Goal: Complete application form

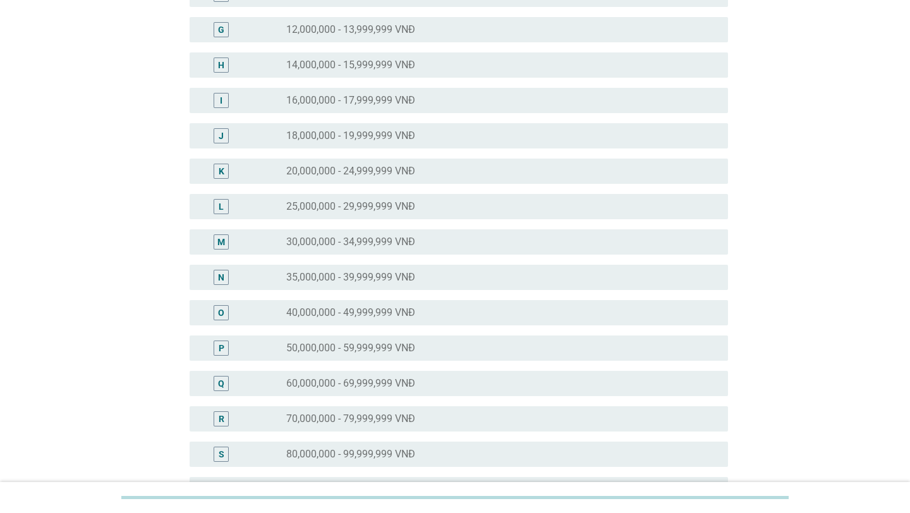
scroll to position [321, 0]
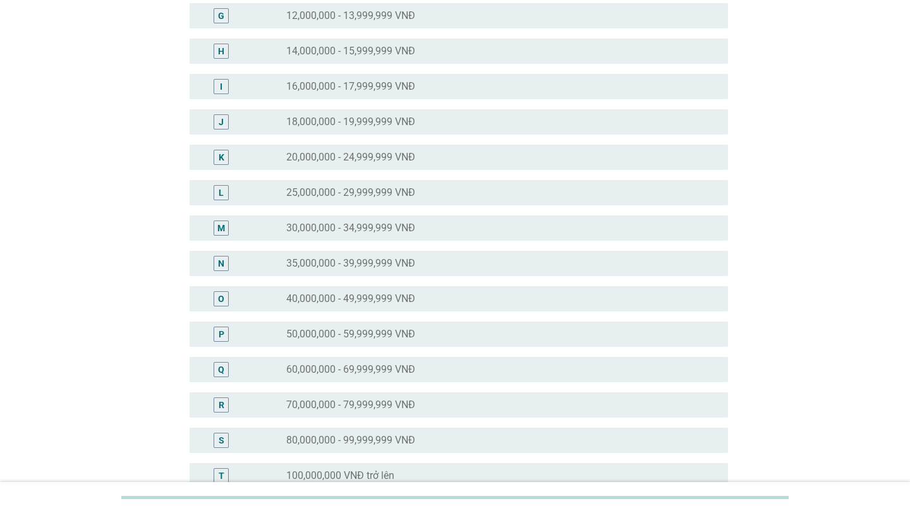
click at [372, 411] on label "70,000,000 - 79,999,999 VNĐ" at bounding box center [350, 405] width 129 height 13
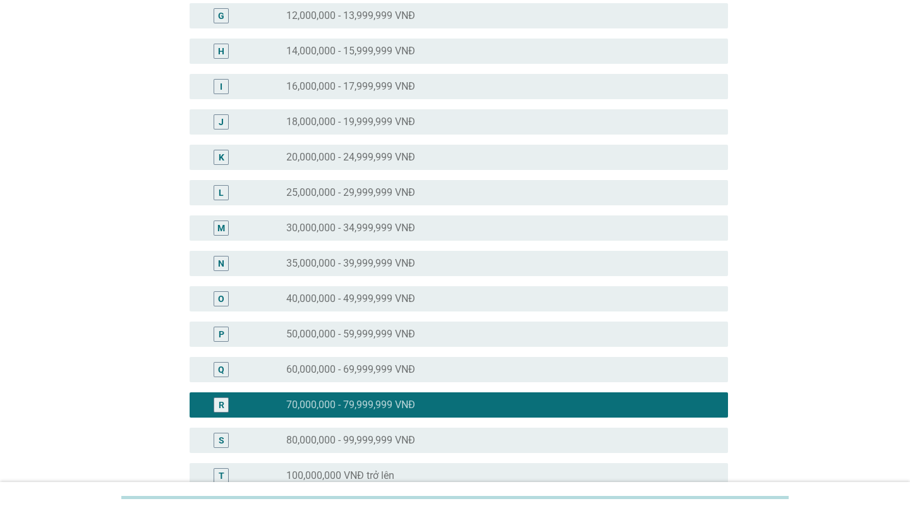
scroll to position [494, 0]
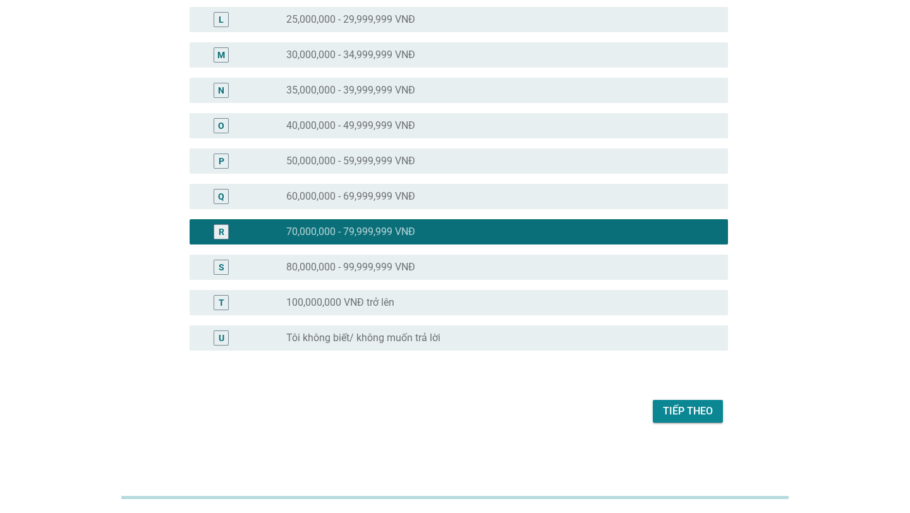
click at [684, 418] on div "Tiếp theo" at bounding box center [688, 411] width 50 height 15
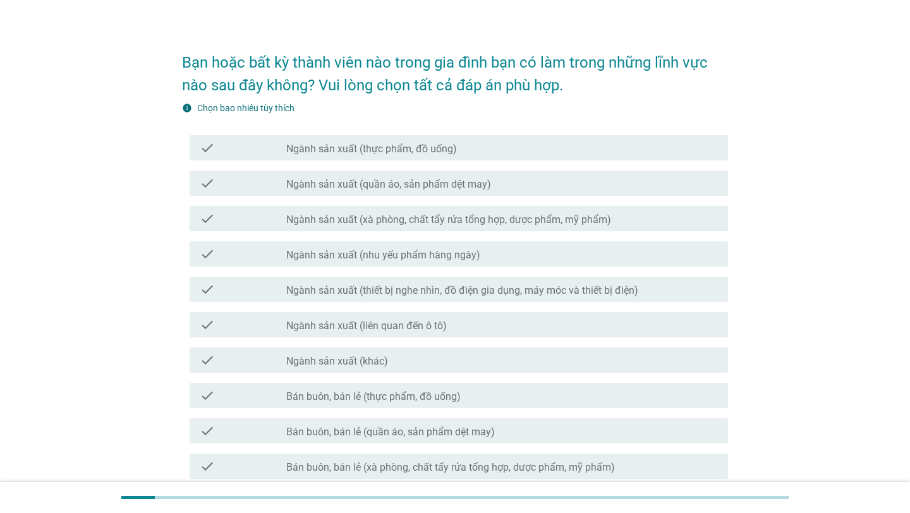
scroll to position [23, 0]
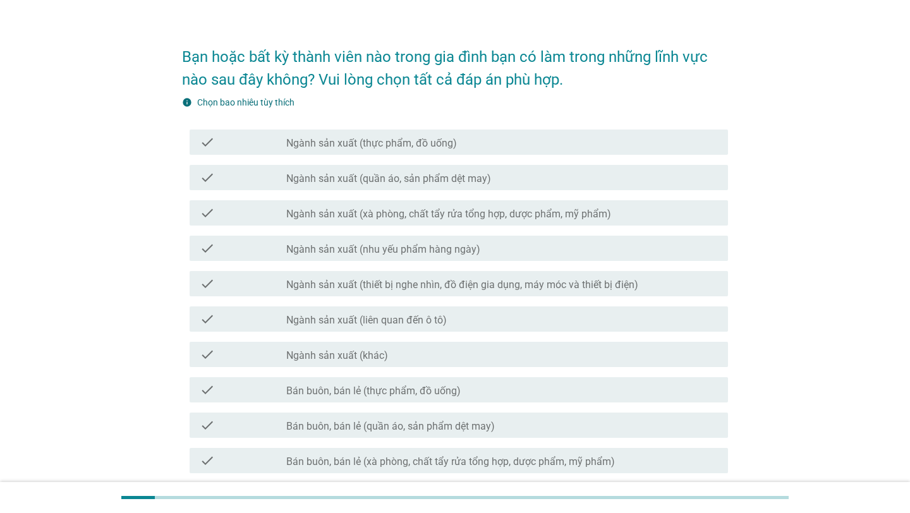
click at [492, 147] on div "check_box_outline_blank Ngành sản xuất (thực phẩm, đồ uống)" at bounding box center [502, 142] width 432 height 15
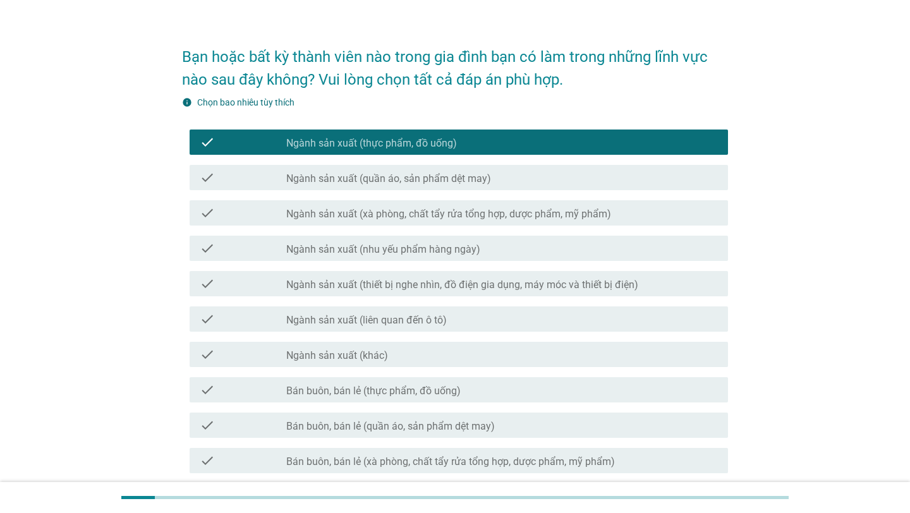
click at [473, 245] on label "Ngành sản xuất (nhu yếu phẩm hàng ngày)" at bounding box center [383, 249] width 194 height 13
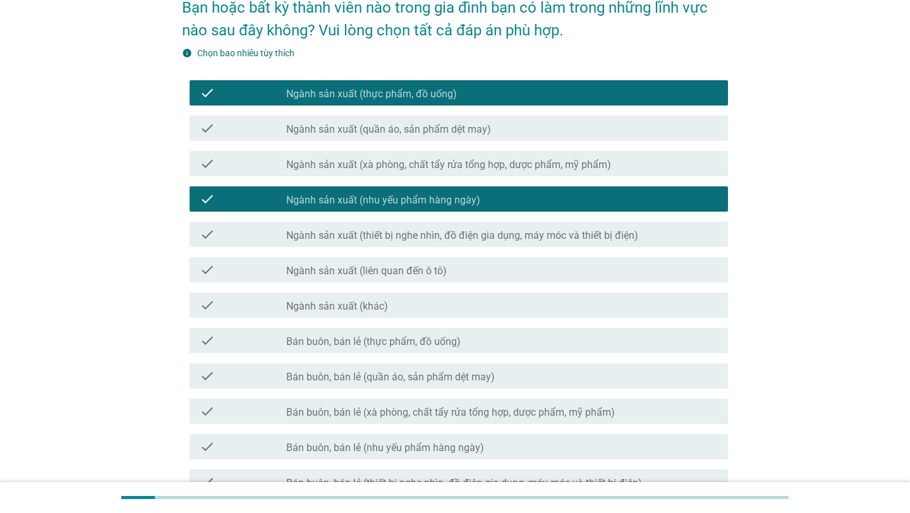
scroll to position [75, 0]
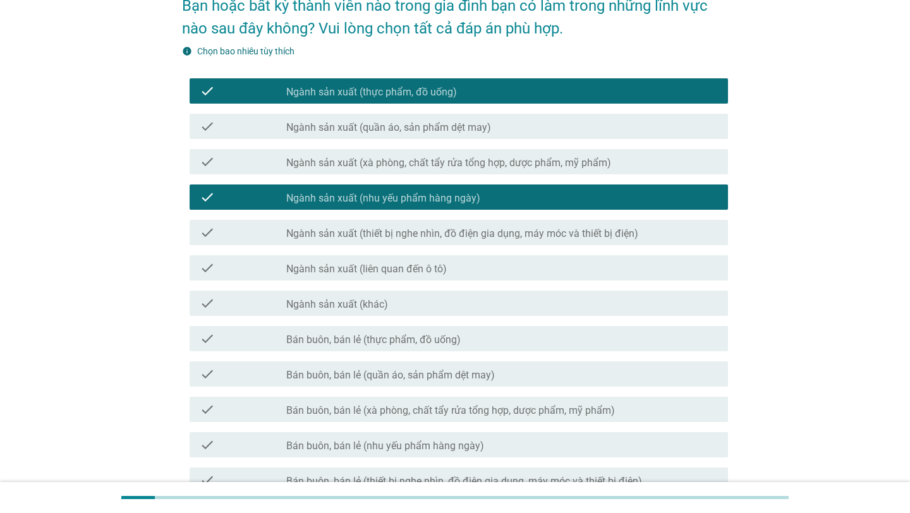
click at [459, 275] on div "check_box_outline_blank Ngành sản xuất (liên quan đến ô tô)" at bounding box center [502, 267] width 432 height 15
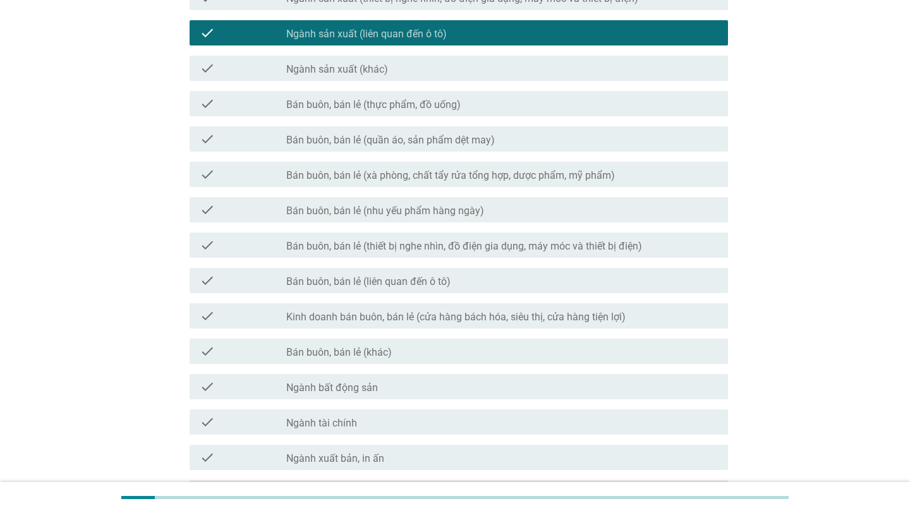
scroll to position [329, 0]
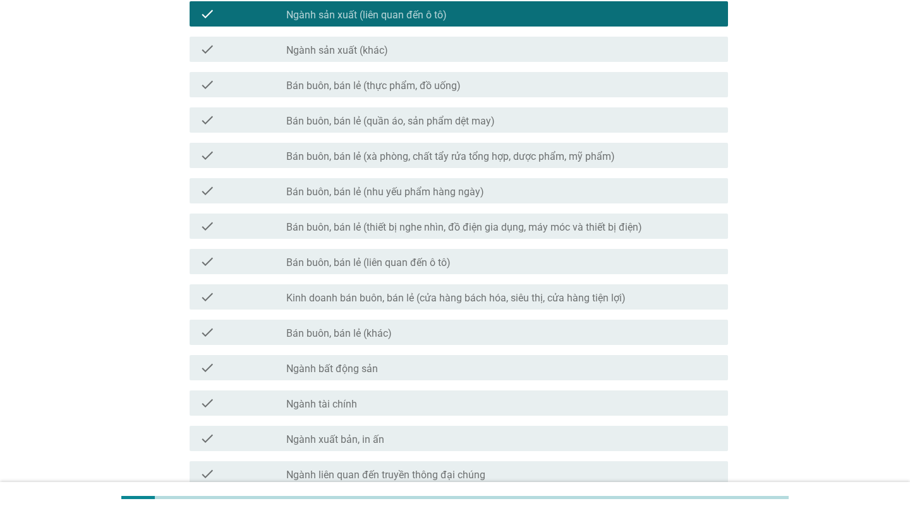
click at [502, 303] on label "Kinh doanh bán buôn, bán lẻ (cửa hàng bách hóa, siêu thị, cửa hàng tiện lợi)" at bounding box center [455, 298] width 339 height 13
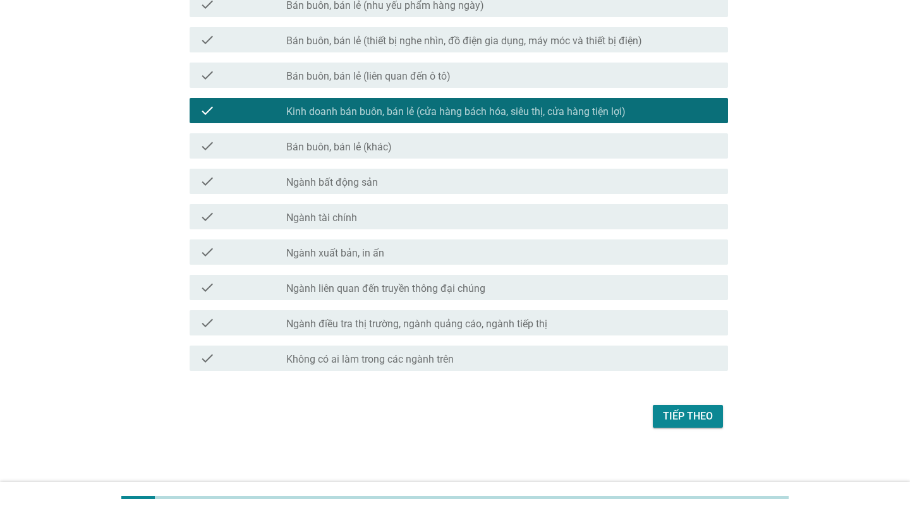
scroll to position [520, 0]
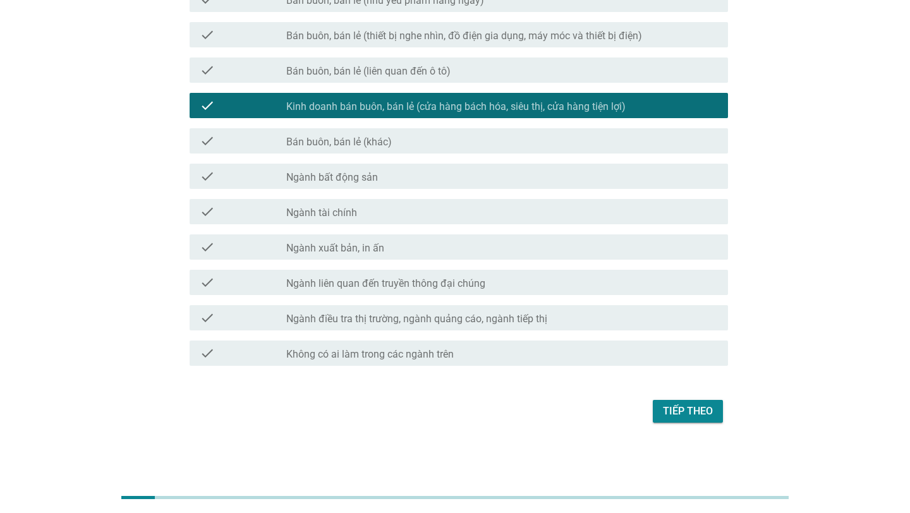
click at [559, 280] on div "check_box_outline_blank Ngành liên quan đến truyền thông đại chúng" at bounding box center [502, 282] width 432 height 15
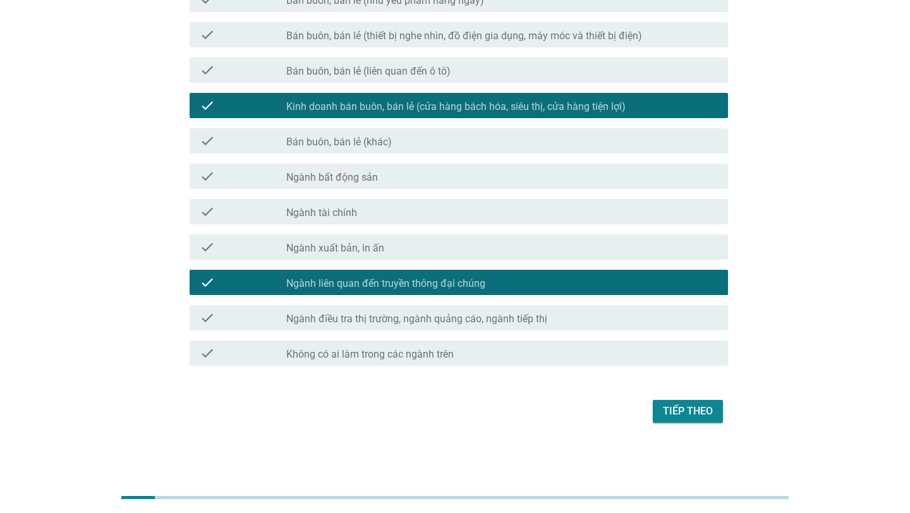
click at [635, 331] on div "check check_box_outline_blank Ngành điều tra thị trường, ngành quảng cáo, ngành…" at bounding box center [455, 317] width 546 height 35
click at [476, 319] on label "Ngành điều tra thị trường, ngành quảng cáo, ngành tiếp thị" at bounding box center [416, 319] width 261 height 13
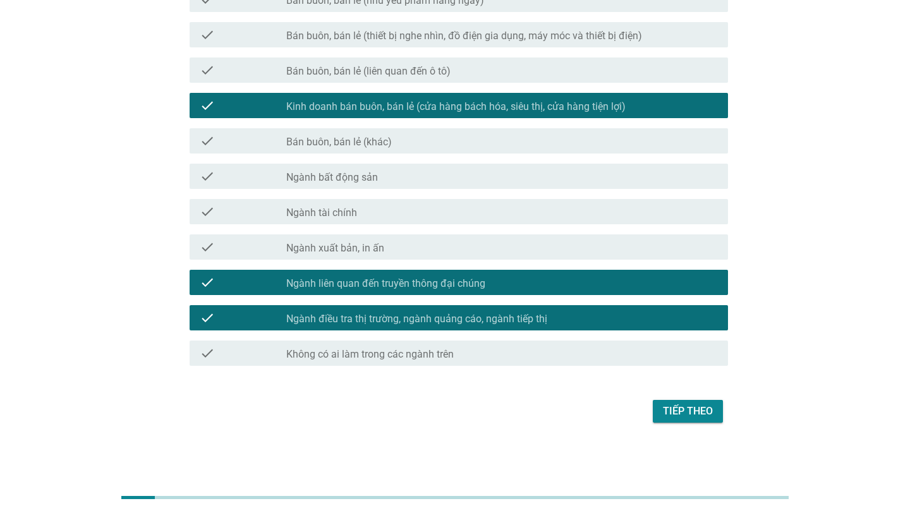
click at [691, 410] on div "Tiếp theo" at bounding box center [688, 411] width 50 height 15
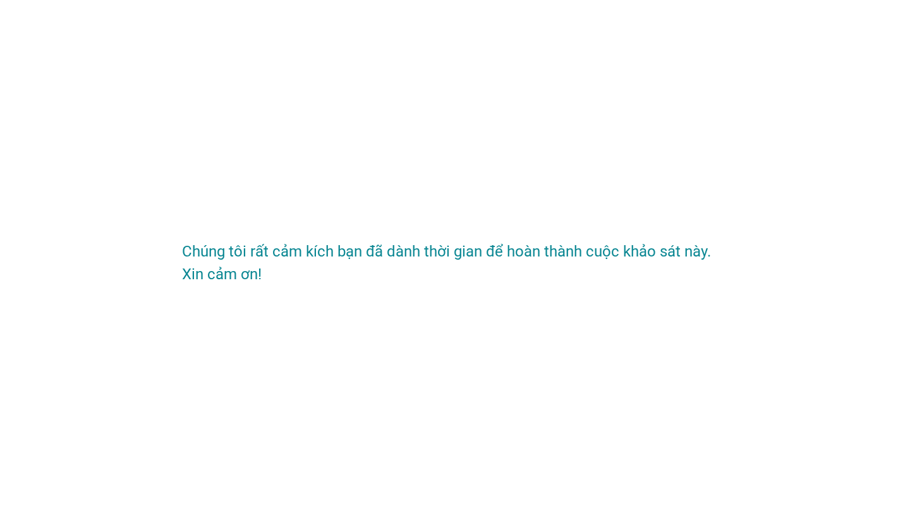
scroll to position [0, 0]
